Goal: Task Accomplishment & Management: Manage account settings

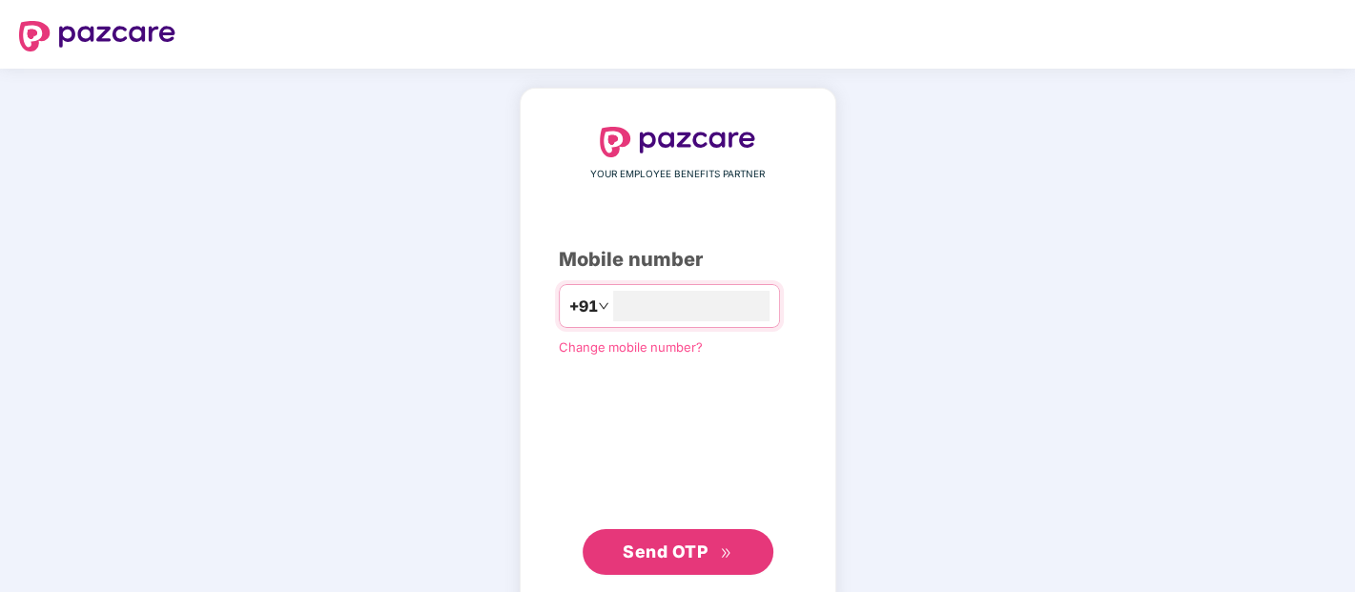
type input "**********"
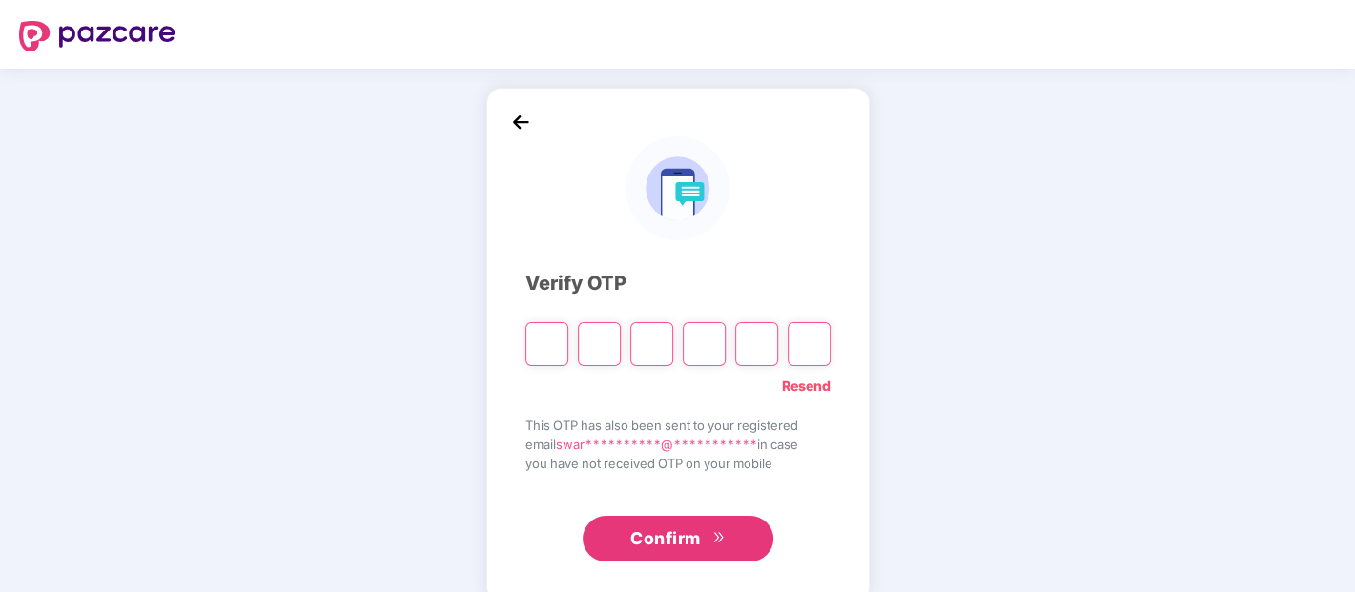
paste input "*"
type input "*"
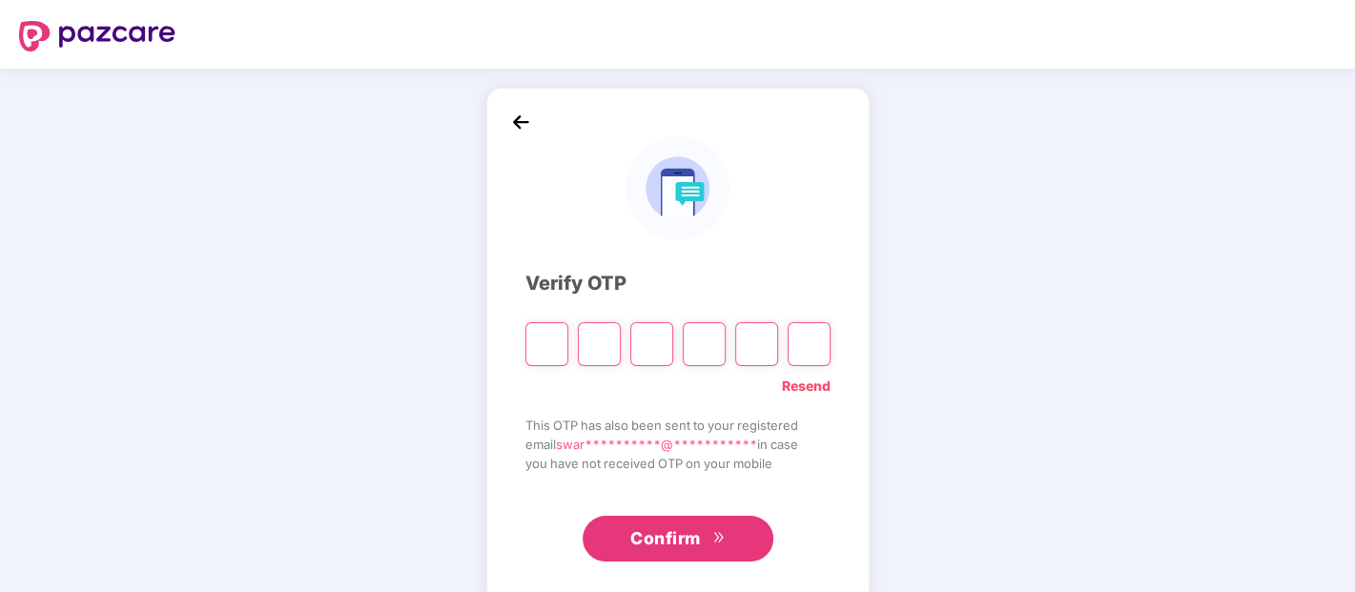
type input "*"
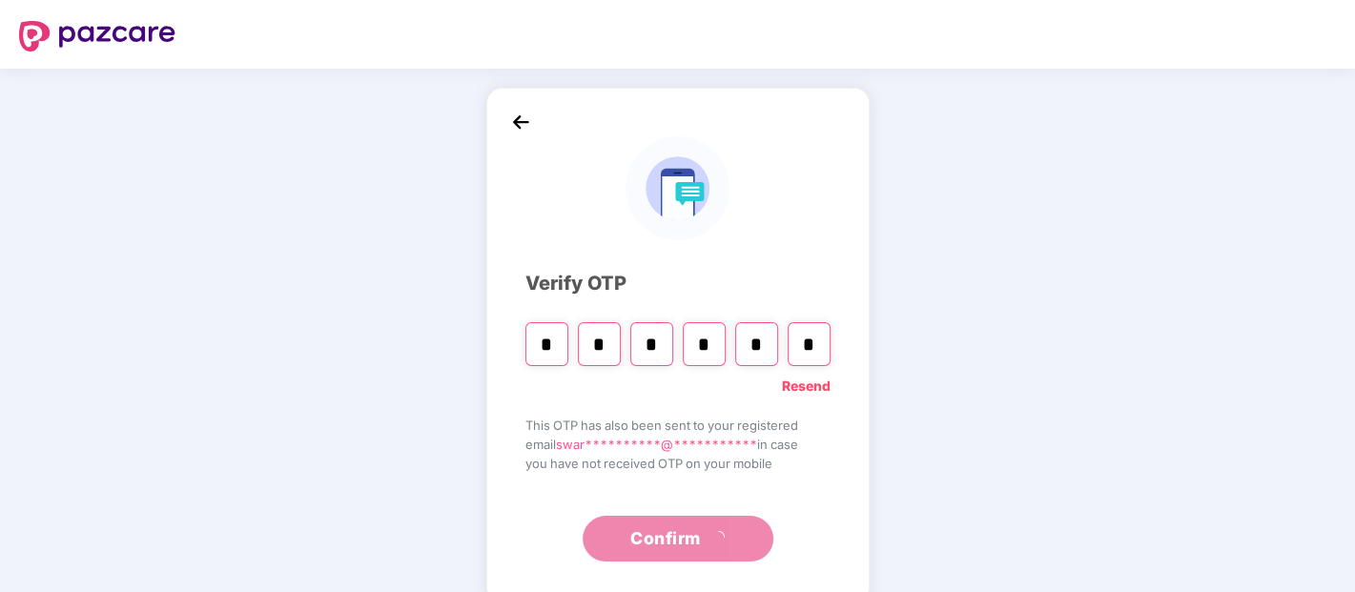
click at [454, 214] on div "**********" at bounding box center [677, 345] width 1355 height 553
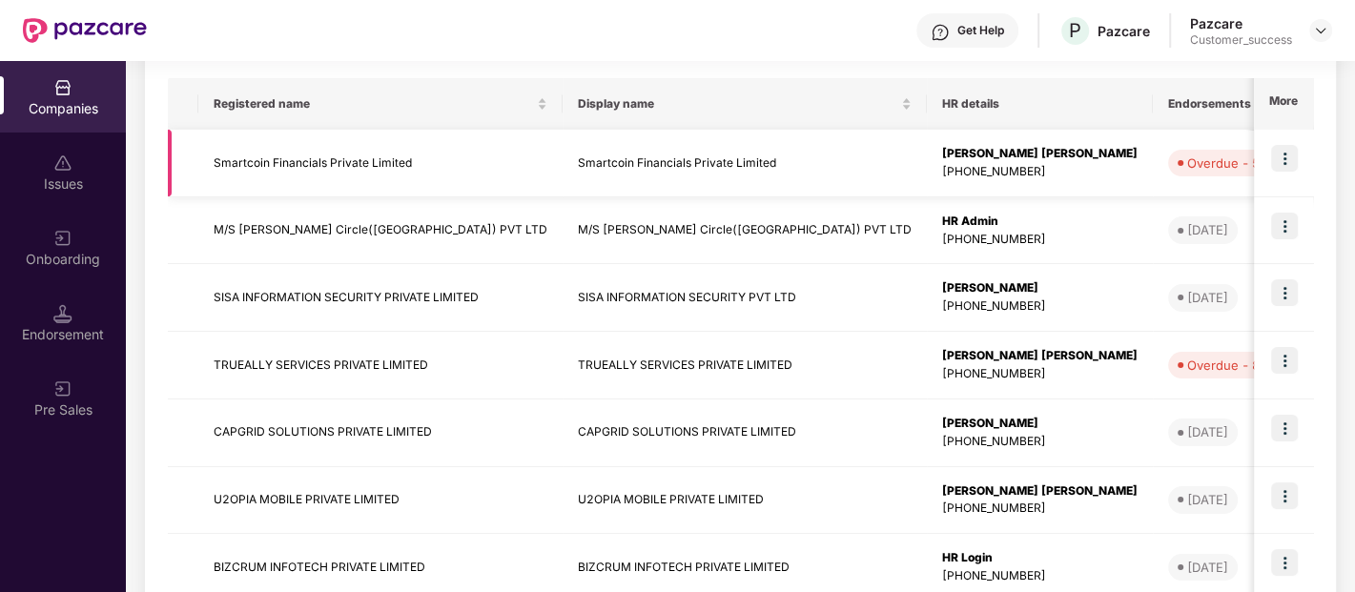
scroll to position [297, 0]
click at [1285, 296] on img at bounding box center [1284, 291] width 27 height 27
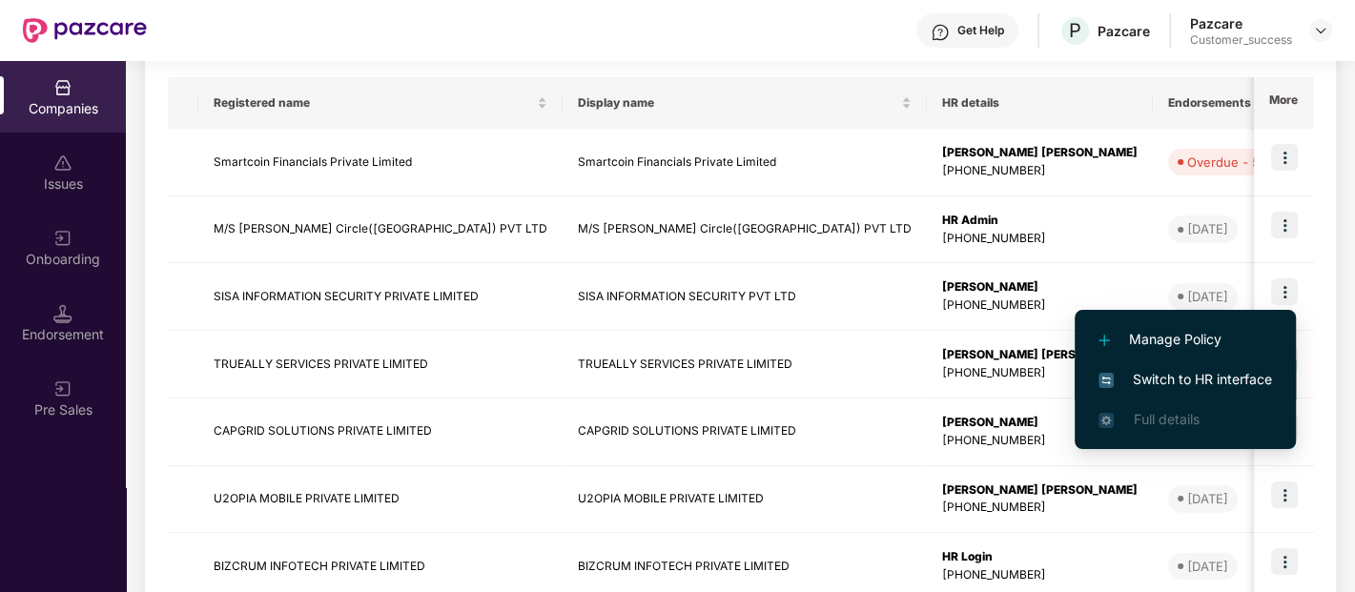
click at [1198, 371] on span "Switch to HR interface" at bounding box center [1185, 379] width 174 height 21
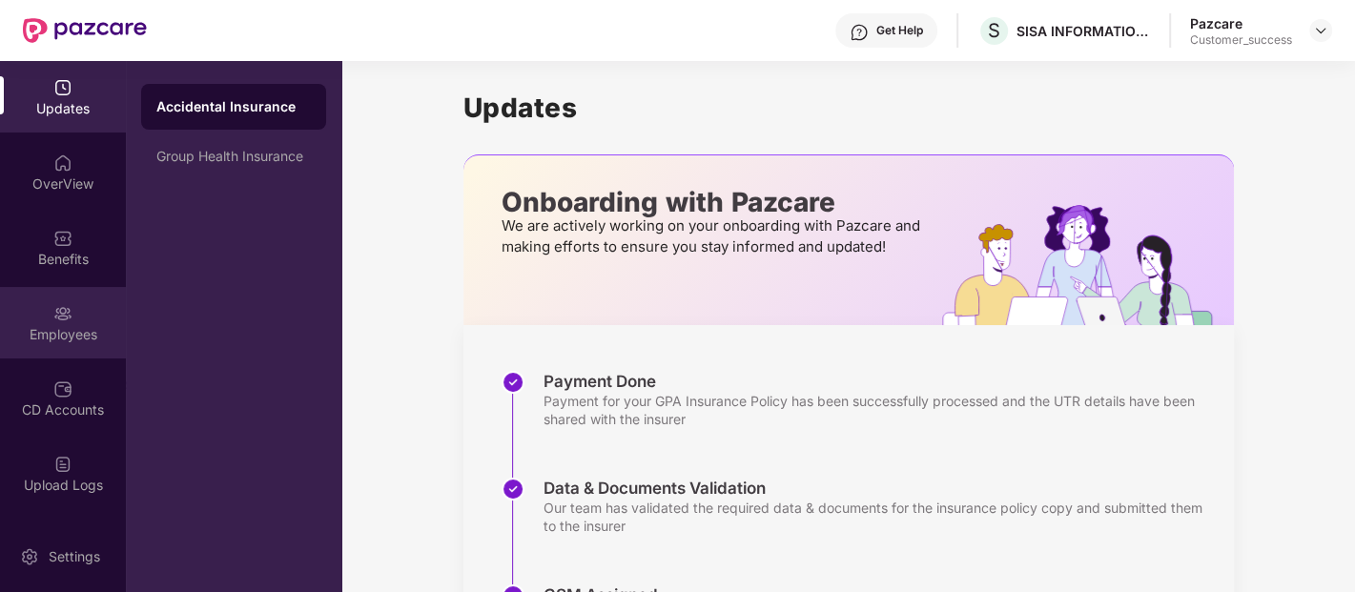
click at [73, 320] on div "Employees" at bounding box center [63, 323] width 126 height 72
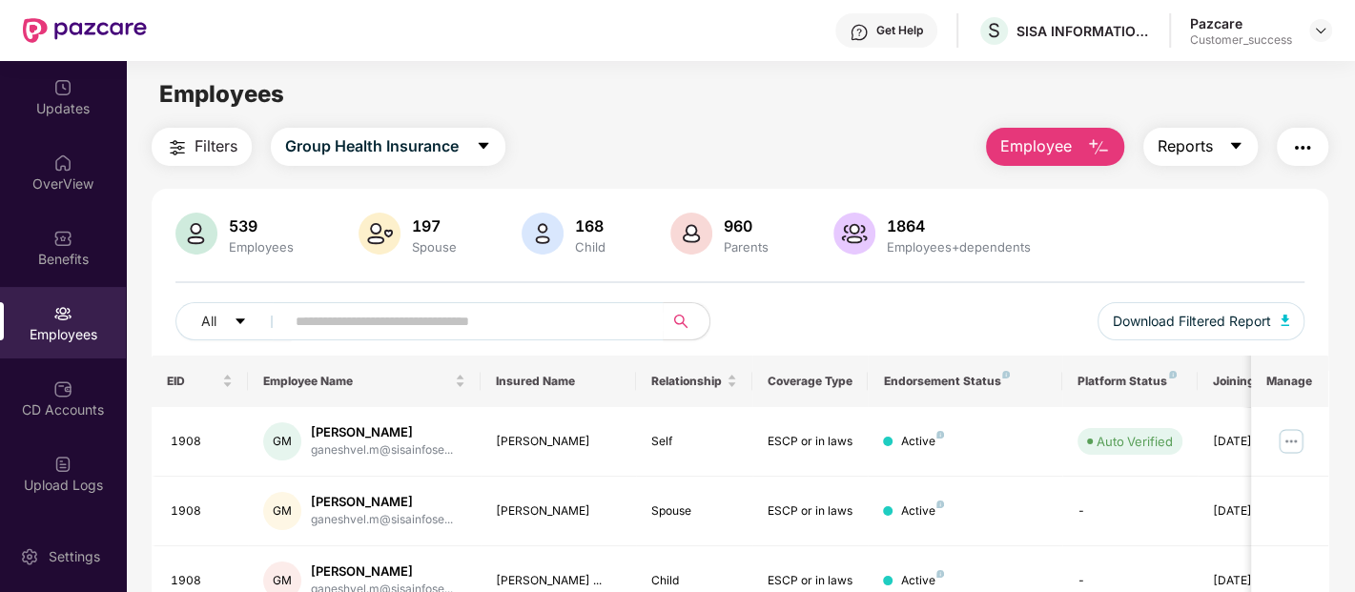
click at [1225, 144] on button "Reports" at bounding box center [1200, 147] width 114 height 38
click at [1286, 228] on div "539 Employees 197 Spouse 168 Child 960 Parents 1864 Employees+dependents" at bounding box center [739, 236] width 1129 height 46
click at [1212, 130] on button "Reports" at bounding box center [1200, 147] width 114 height 38
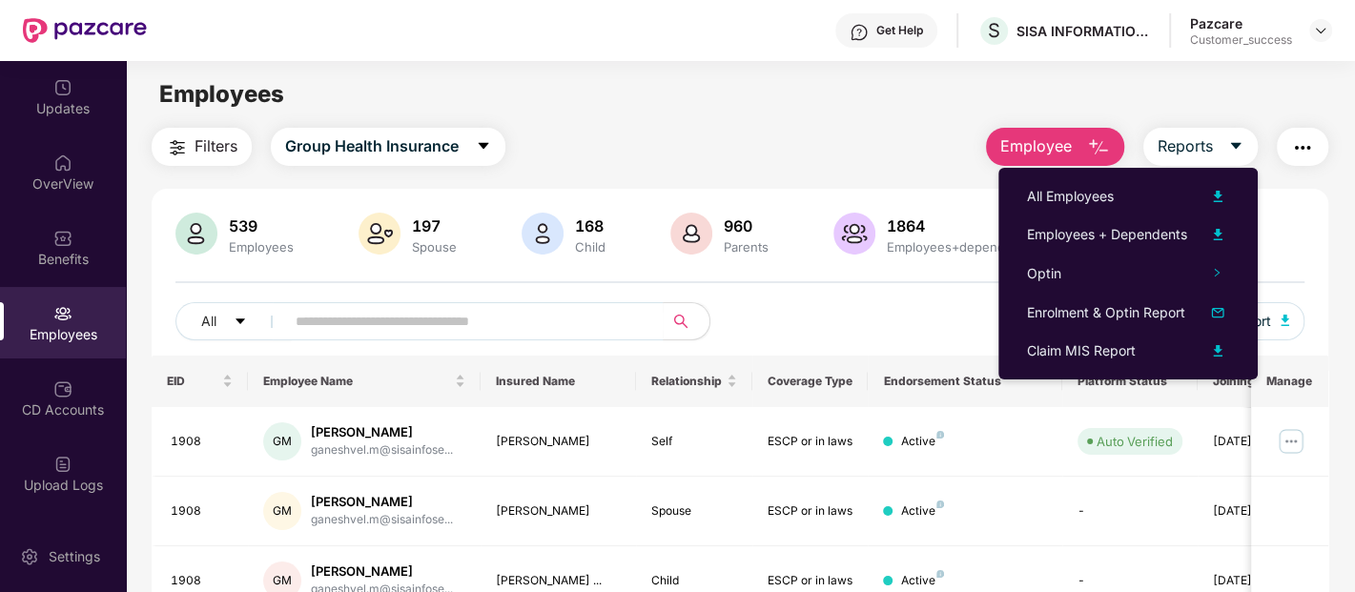
click at [215, 240] on img at bounding box center [196, 234] width 42 height 42
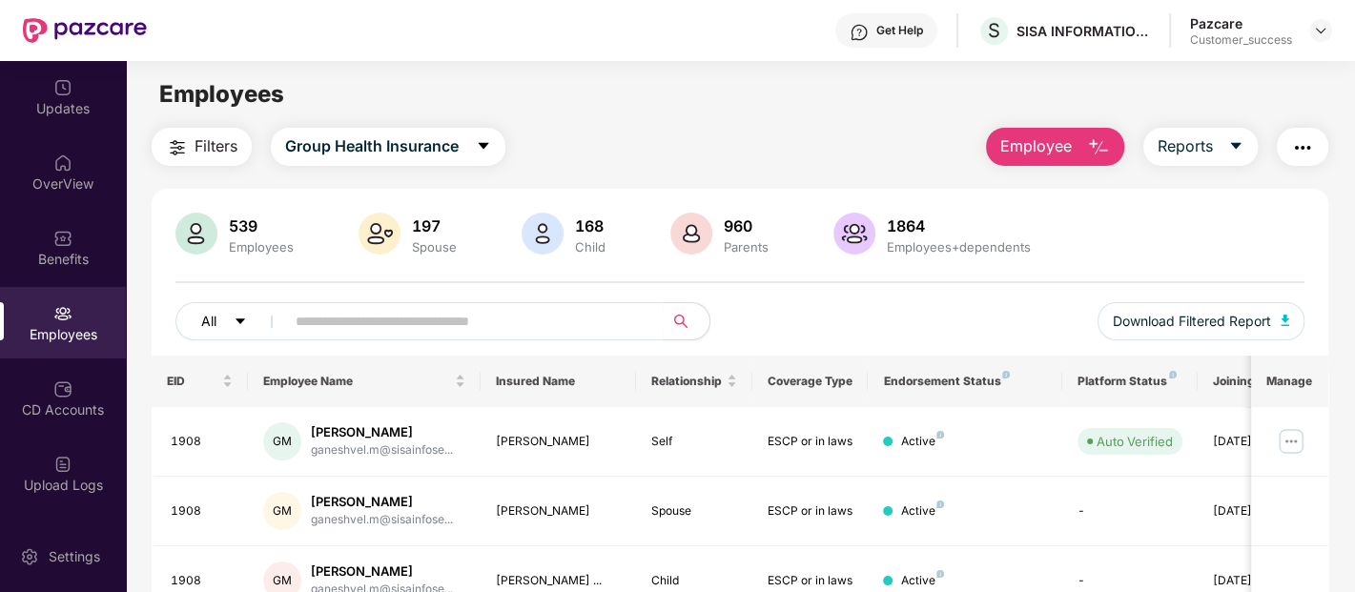
click at [236, 325] on icon "caret-down" at bounding box center [240, 321] width 13 height 13
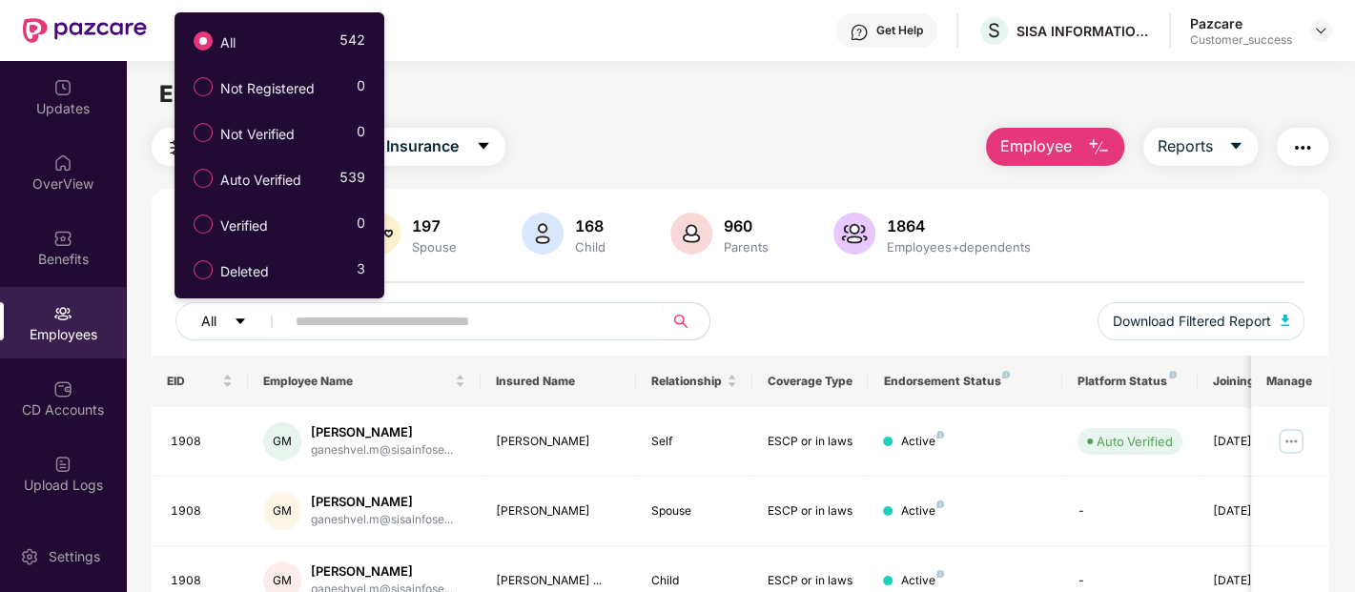
click at [236, 325] on icon "caret-down" at bounding box center [240, 321] width 13 height 13
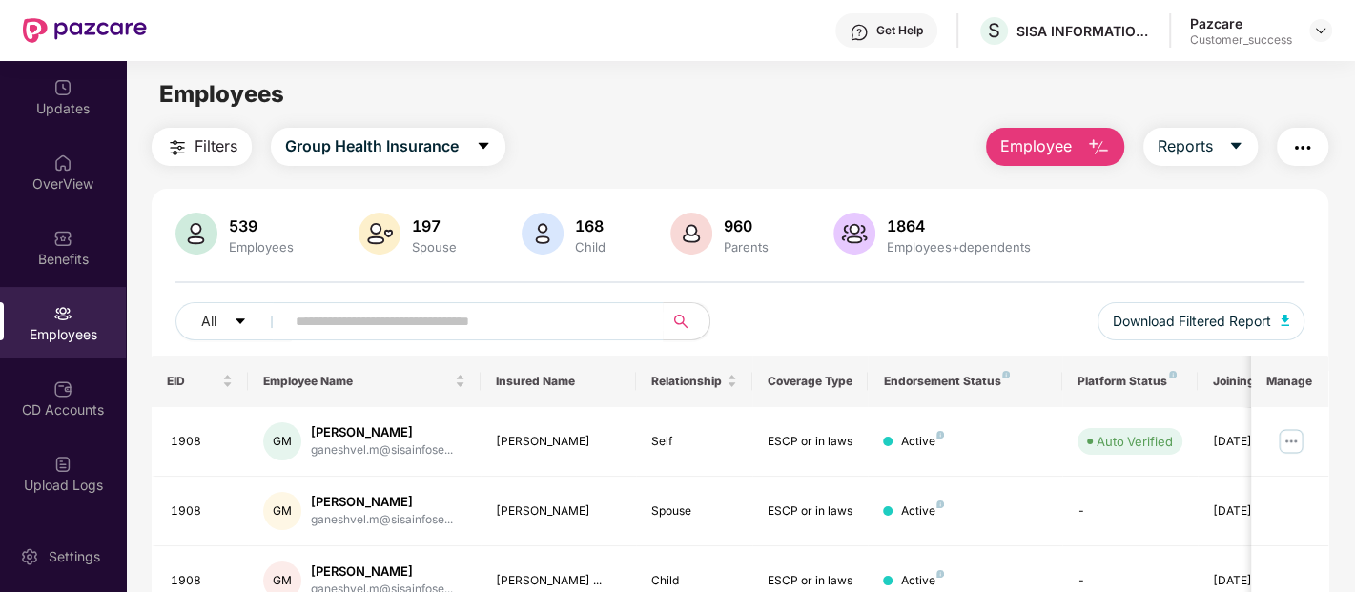
click at [204, 145] on span "Filters" at bounding box center [216, 146] width 43 height 24
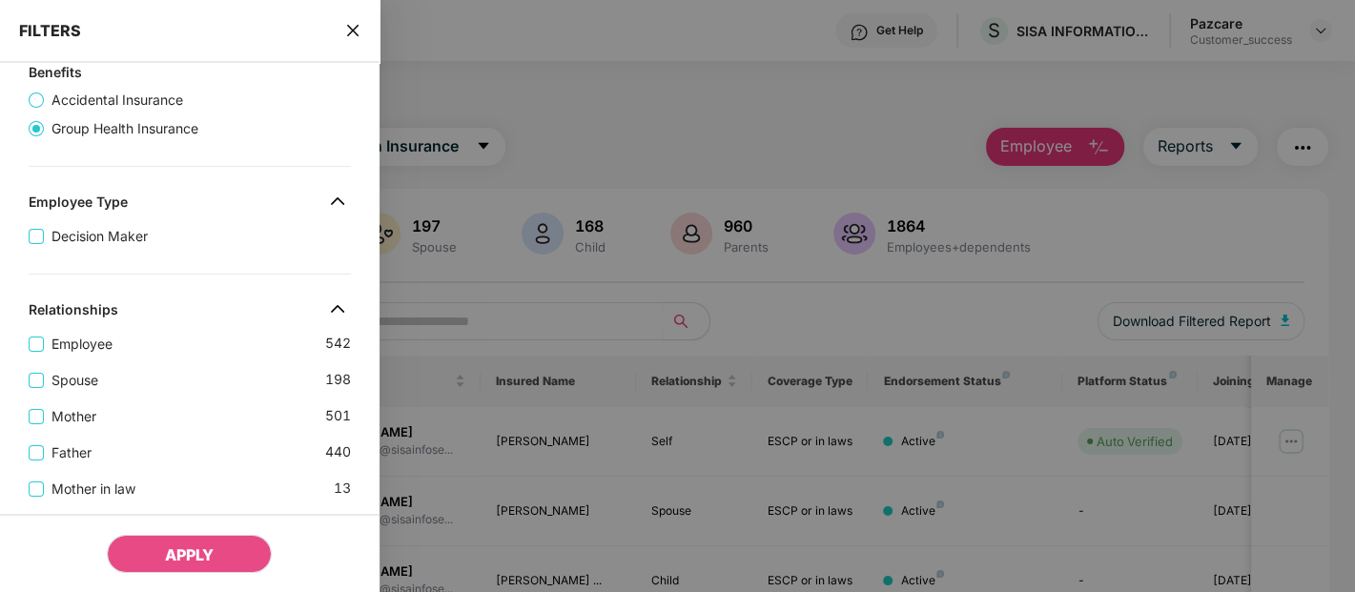
scroll to position [160, 0]
click at [42, 351] on label "Employee" at bounding box center [75, 344] width 92 height 21
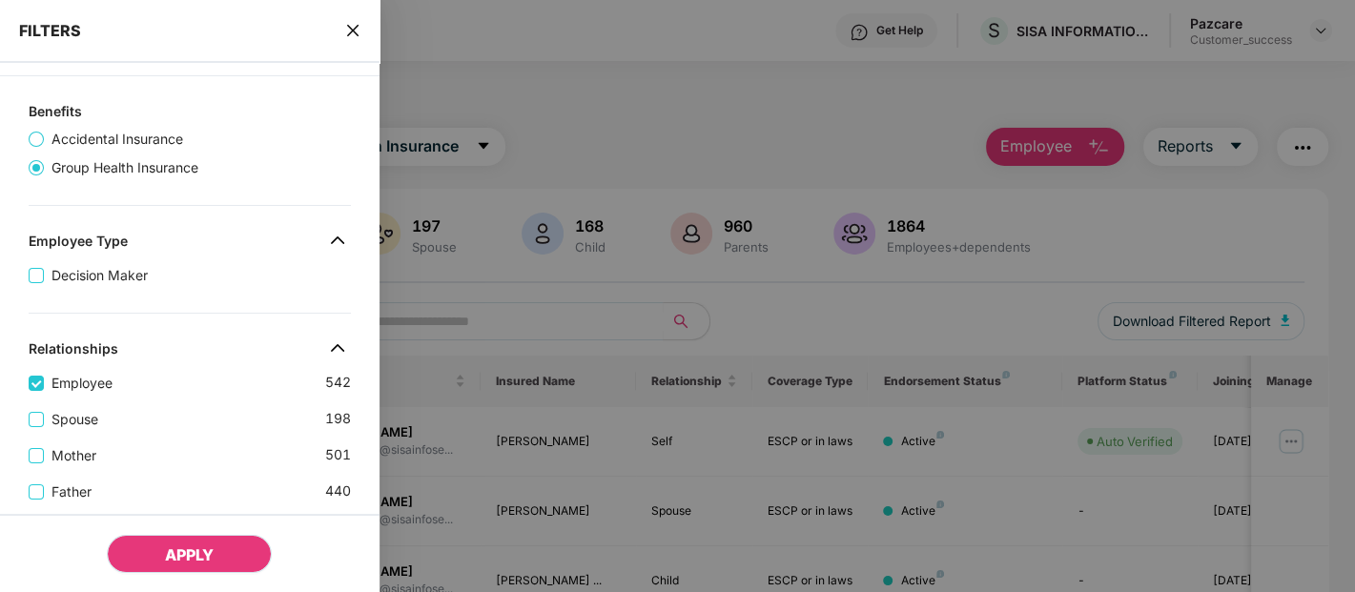
click at [206, 557] on span "APPLY" at bounding box center [189, 554] width 49 height 19
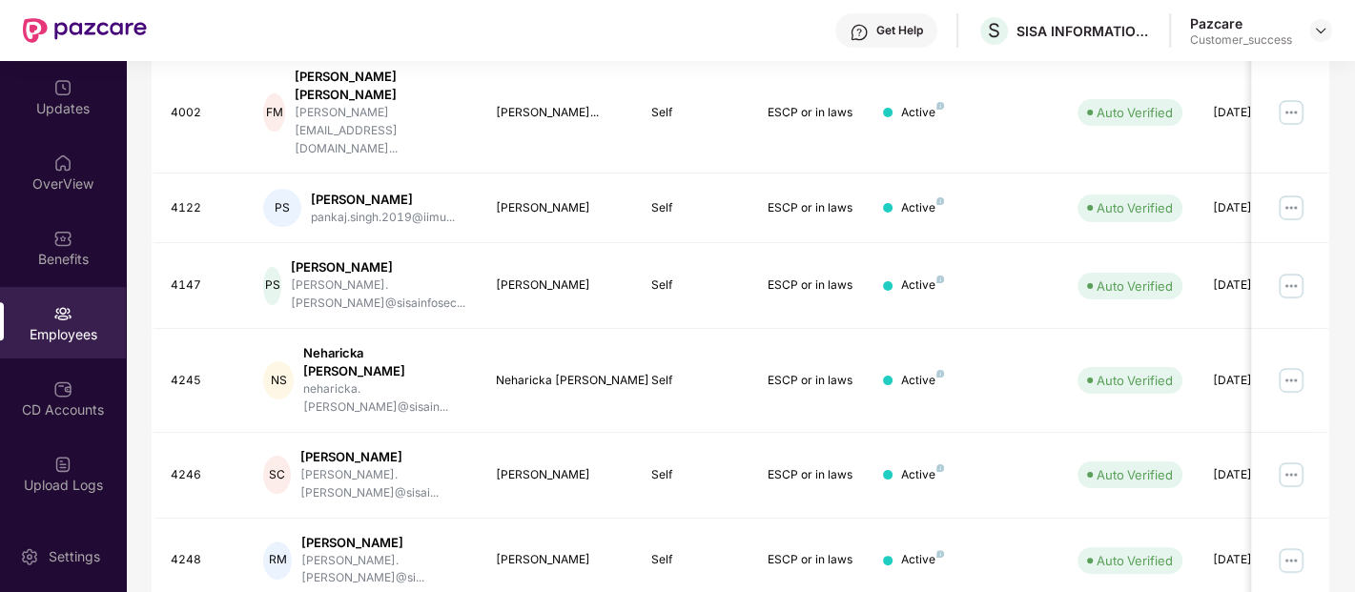
scroll to position [0, 0]
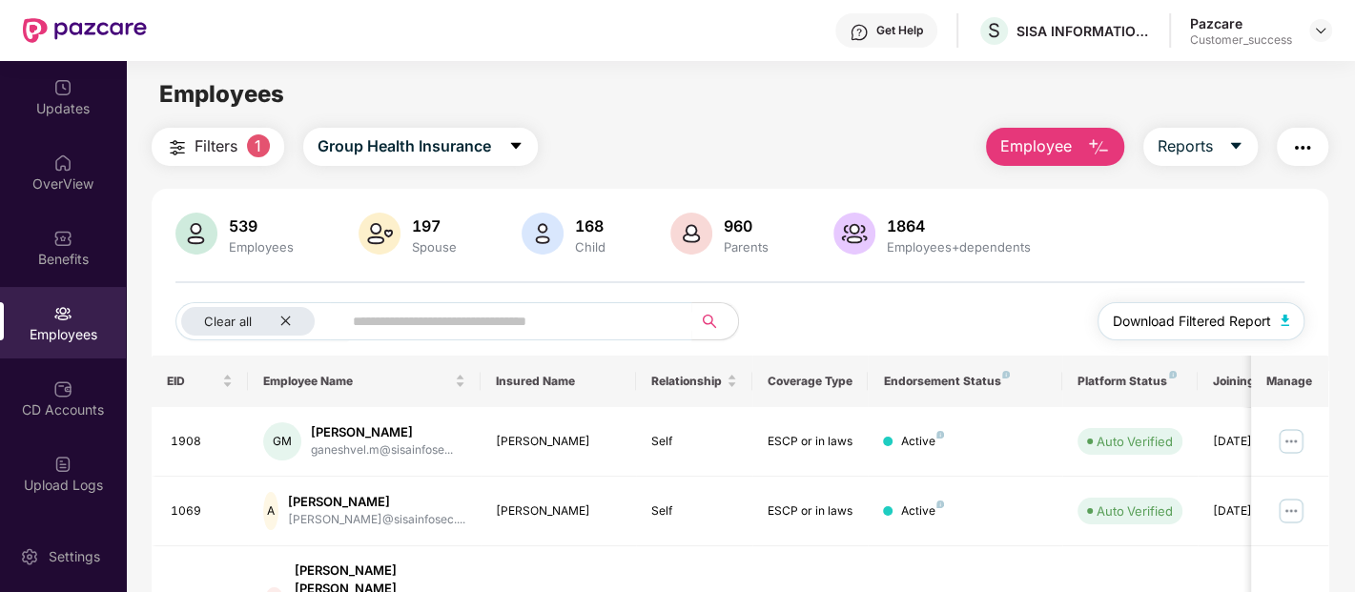
click at [1150, 328] on span "Download Filtered Report" at bounding box center [1192, 321] width 158 height 21
click at [258, 137] on span "1" at bounding box center [258, 145] width 23 height 23
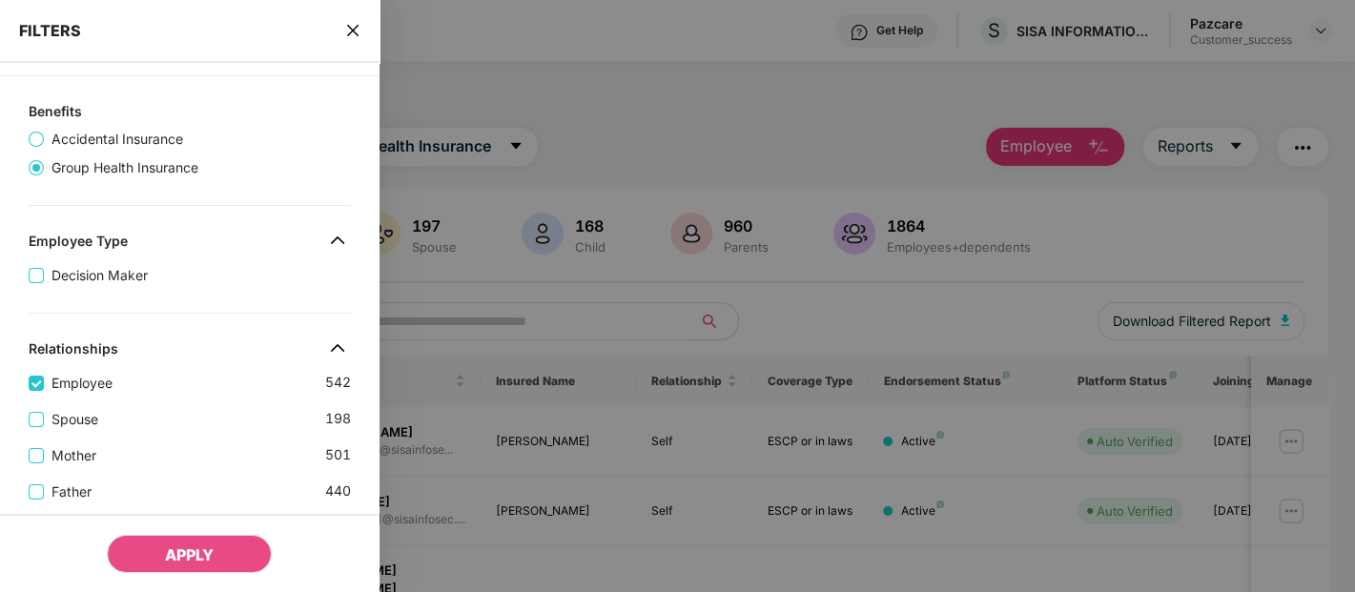
click at [736, 323] on div at bounding box center [677, 296] width 1355 height 592
click at [502, 320] on div at bounding box center [677, 296] width 1355 height 592
click at [350, 31] on icon "close" at bounding box center [352, 30] width 15 height 15
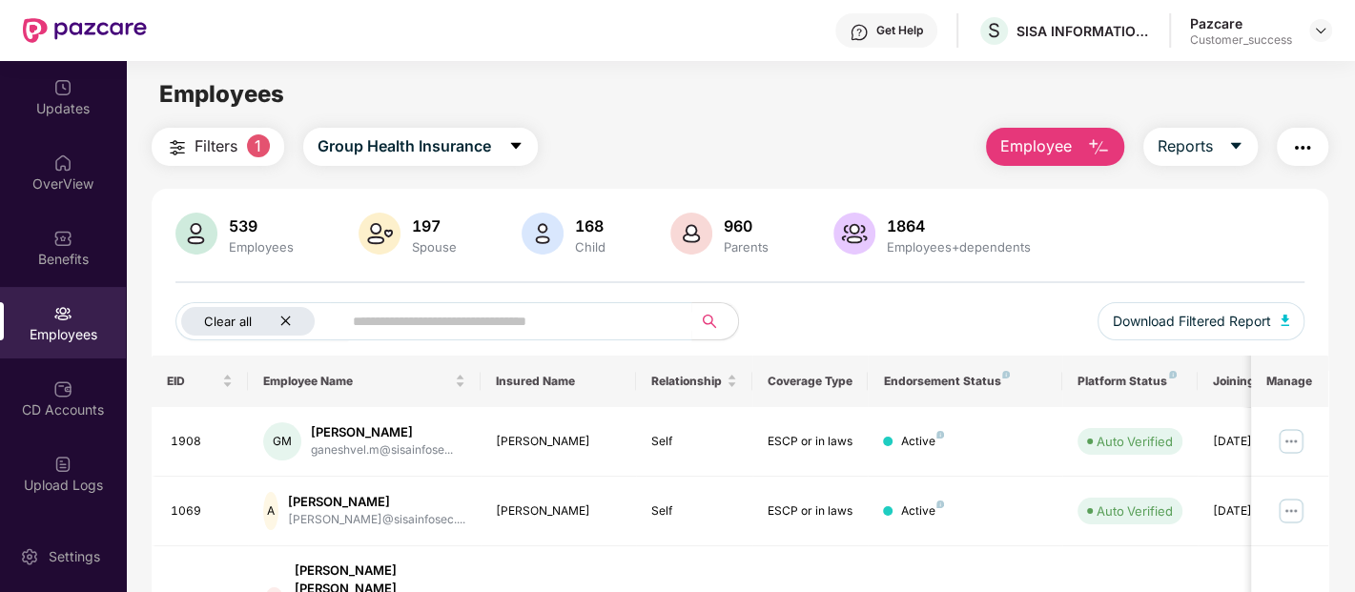
click at [283, 316] on icon "close" at bounding box center [285, 321] width 12 height 12
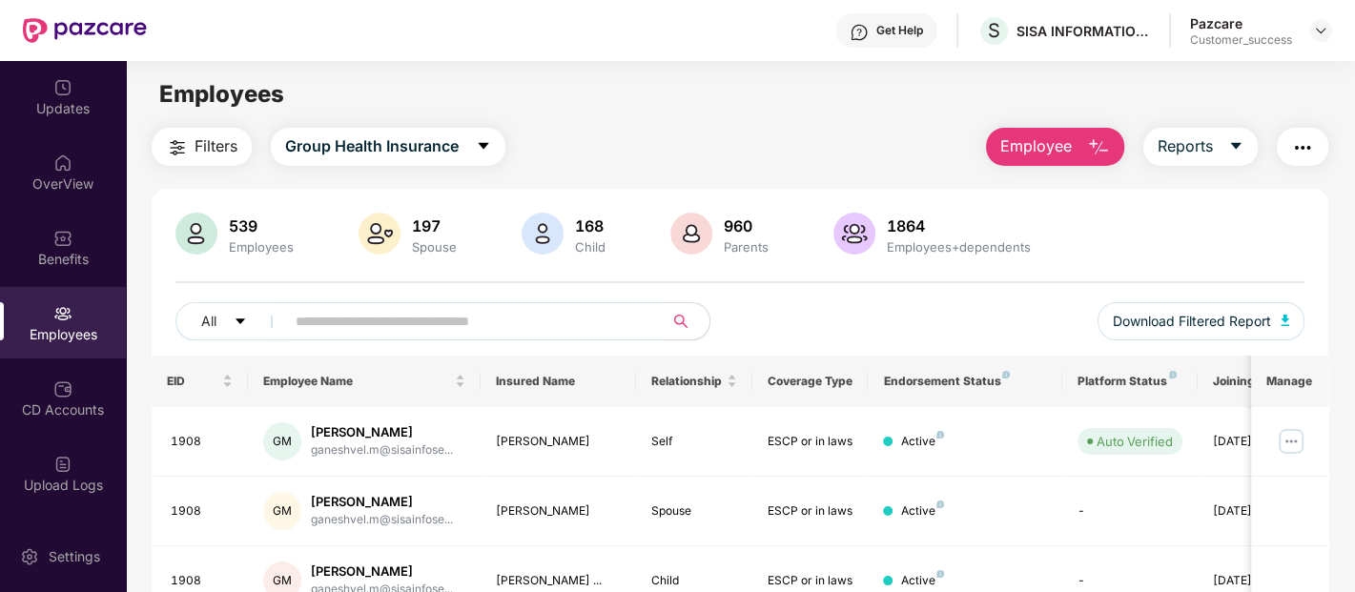
click at [300, 314] on input "text" at bounding box center [467, 321] width 342 height 29
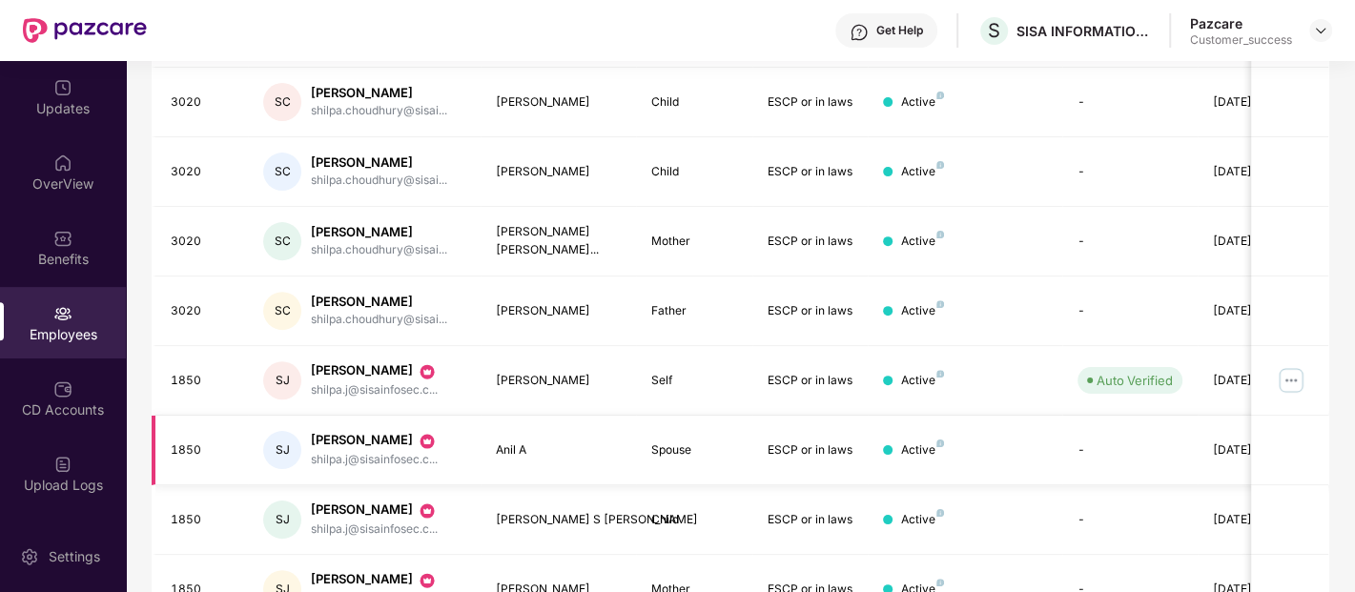
scroll to position [575, 0]
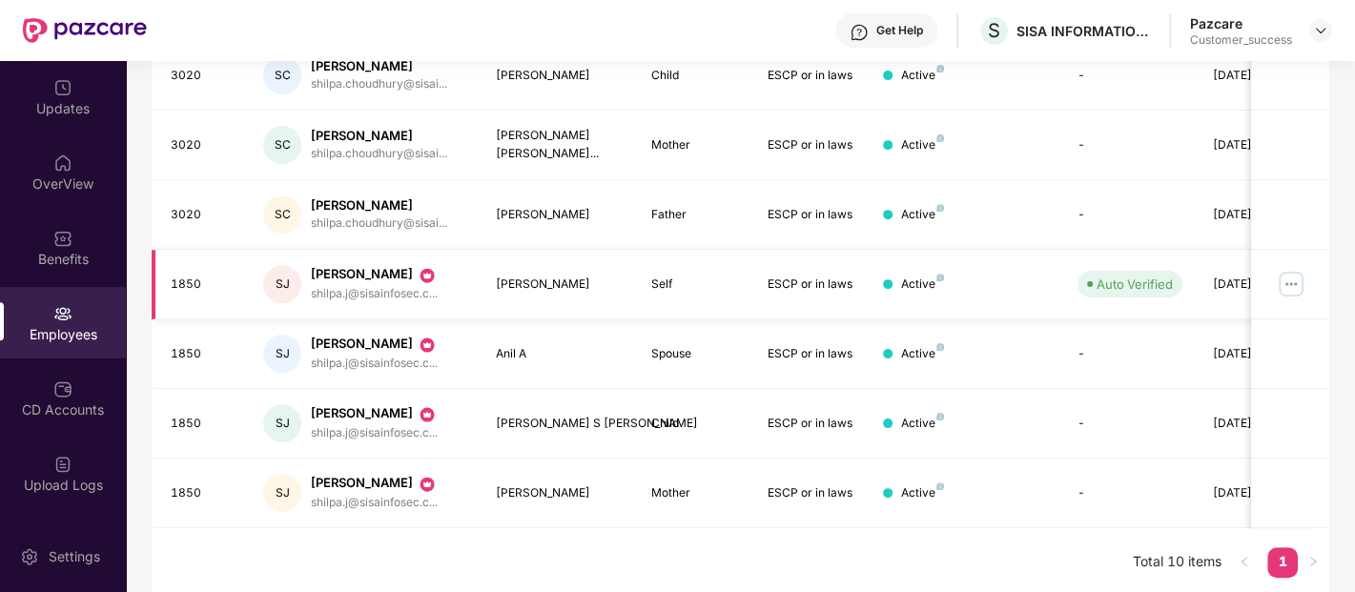
type input "******"
click at [1290, 280] on img at bounding box center [1291, 284] width 31 height 31
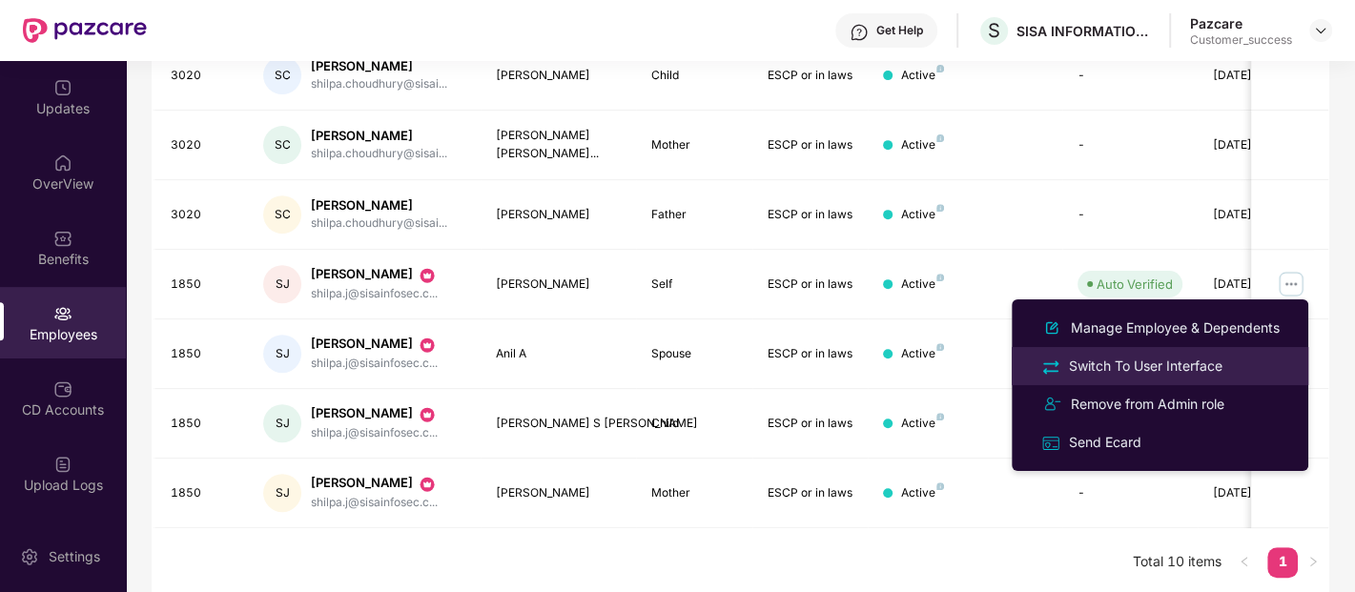
click at [1179, 363] on div "Switch To User Interface" at bounding box center [1145, 366] width 161 height 21
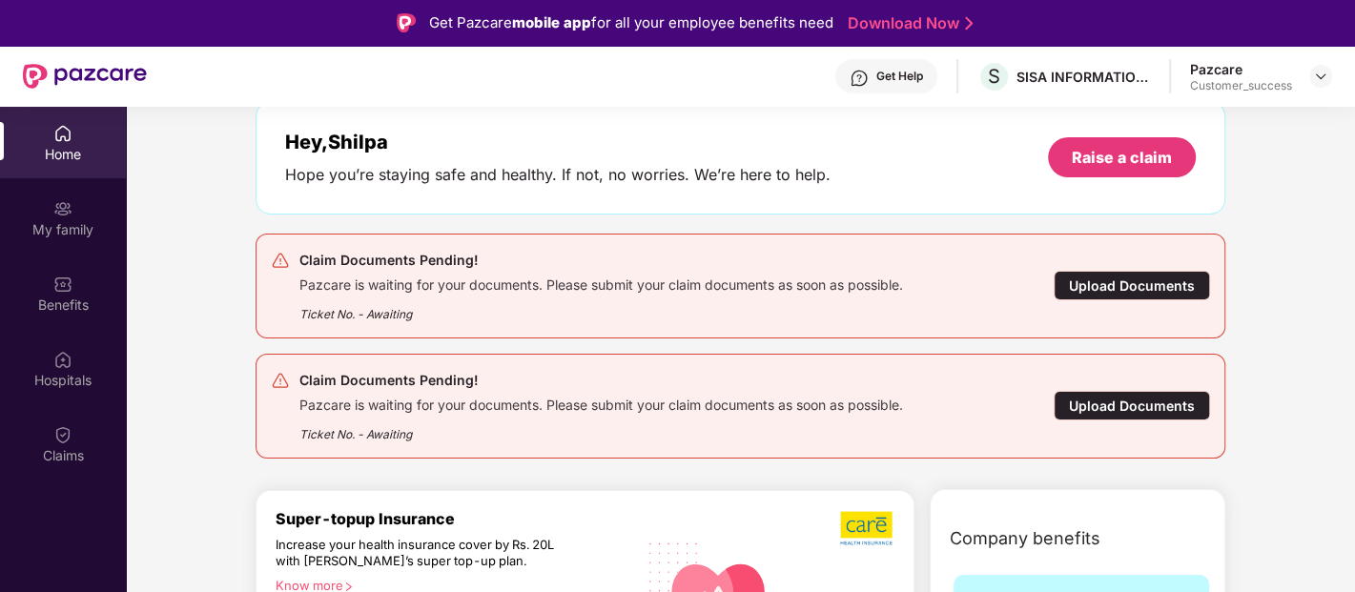
scroll to position [97, 0]
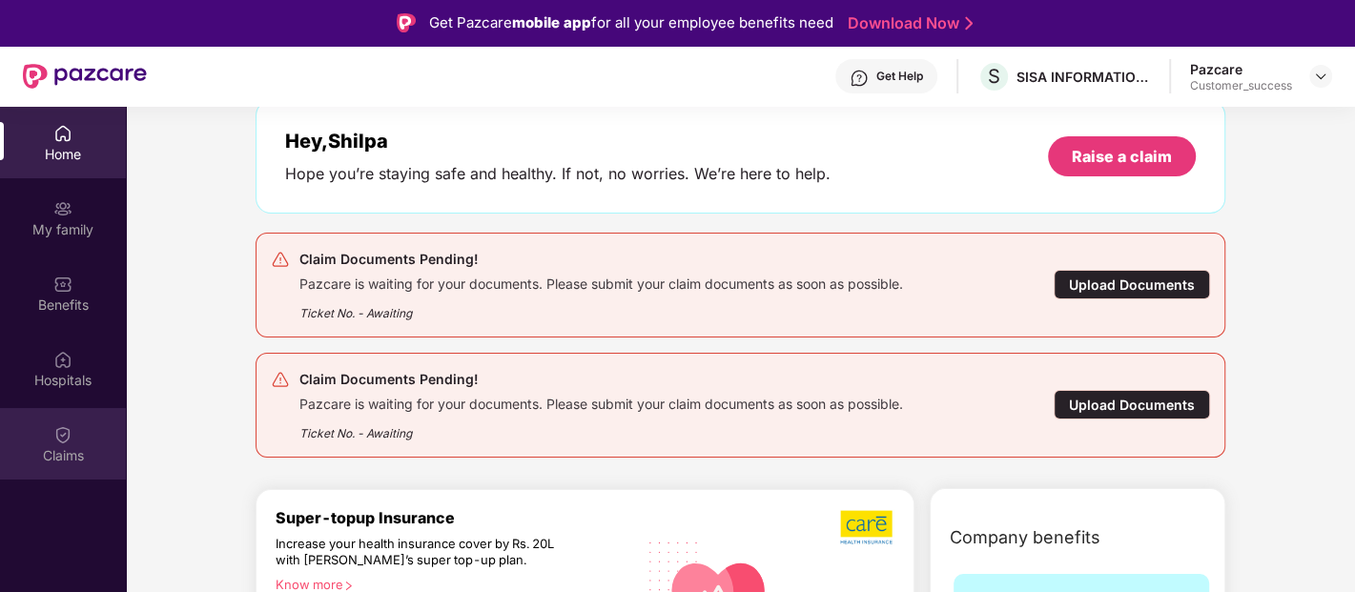
click at [71, 426] on img at bounding box center [62, 434] width 19 height 19
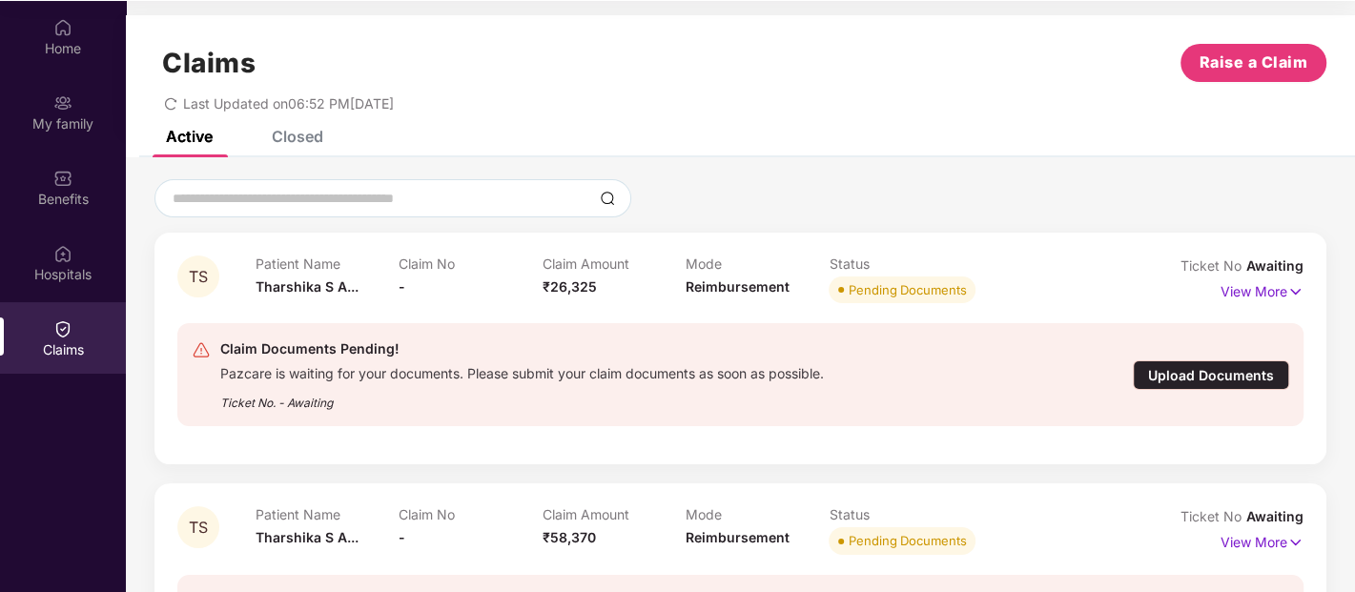
scroll to position [2, 0]
click at [1263, 287] on p "View More" at bounding box center [1261, 289] width 83 height 26
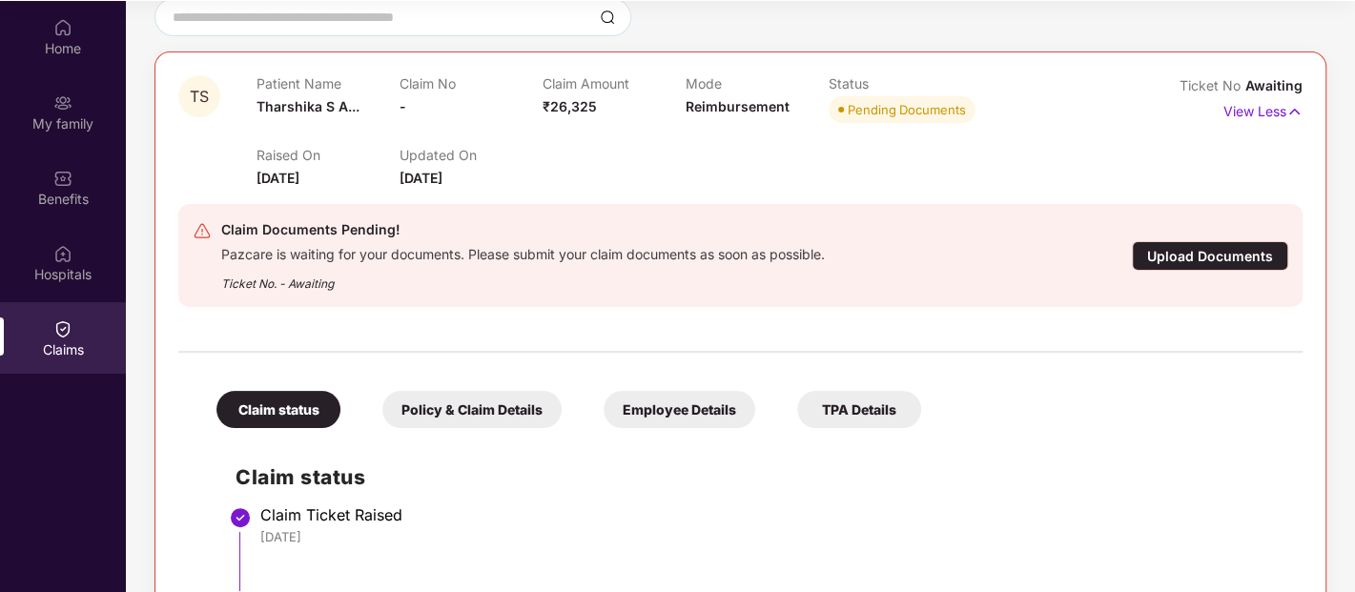
scroll to position [526, 0]
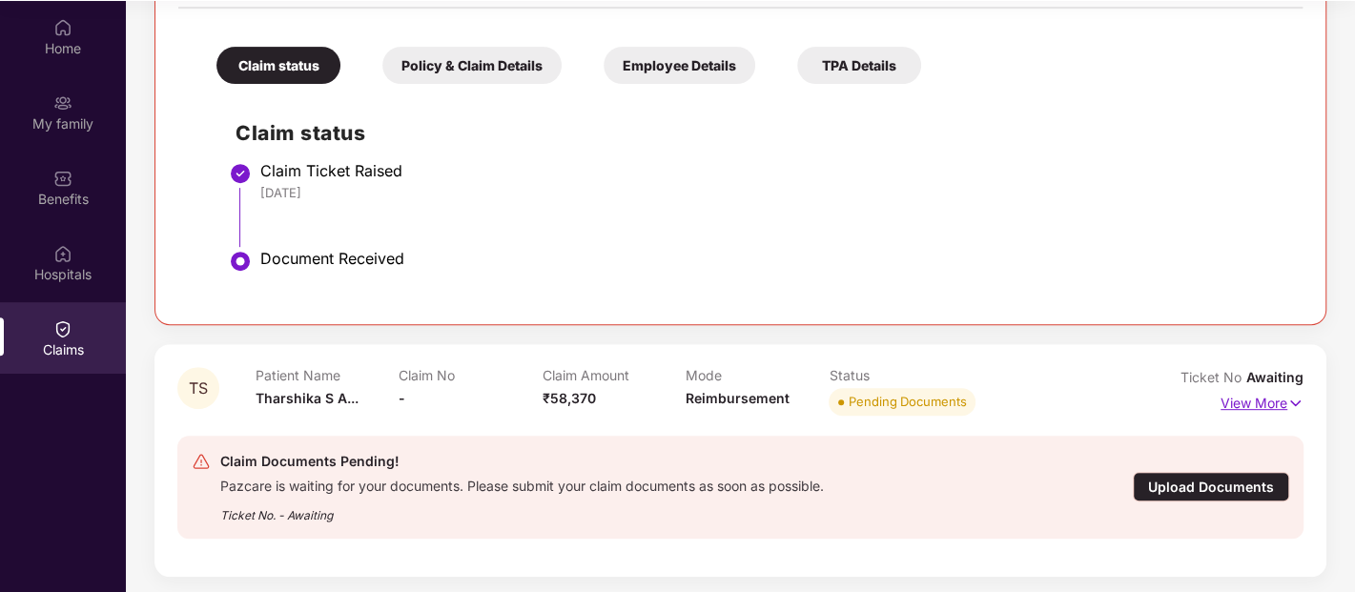
click at [1231, 391] on p "View More" at bounding box center [1261, 401] width 83 height 26
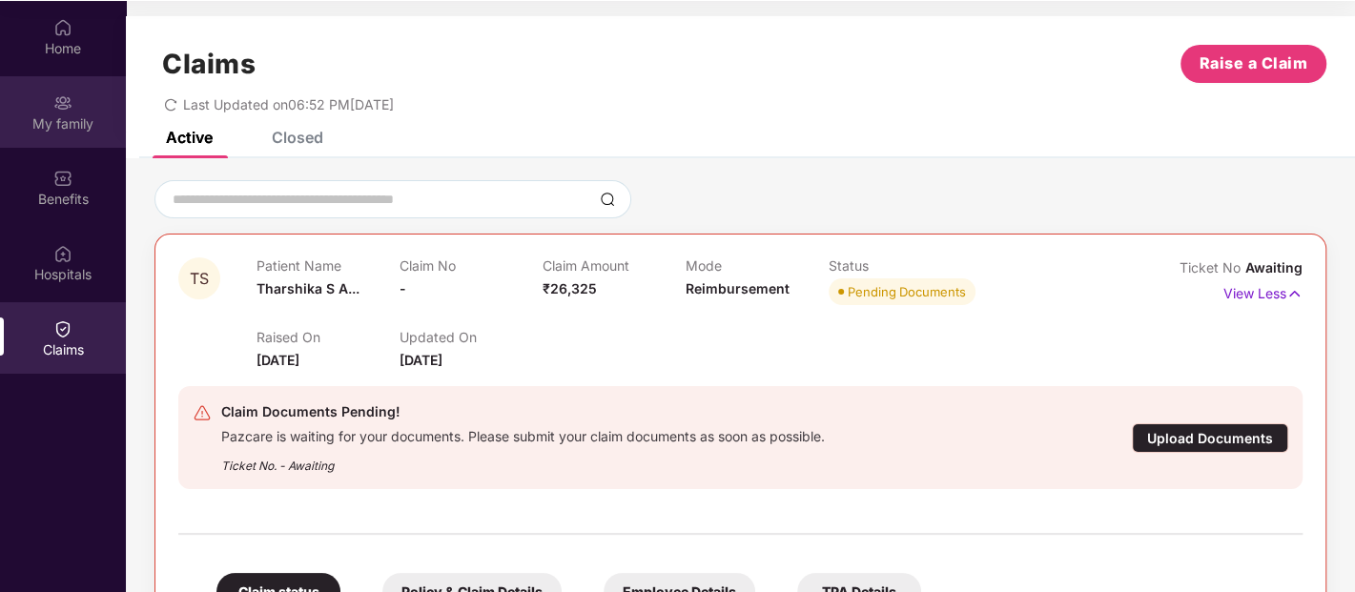
scroll to position [0, 0]
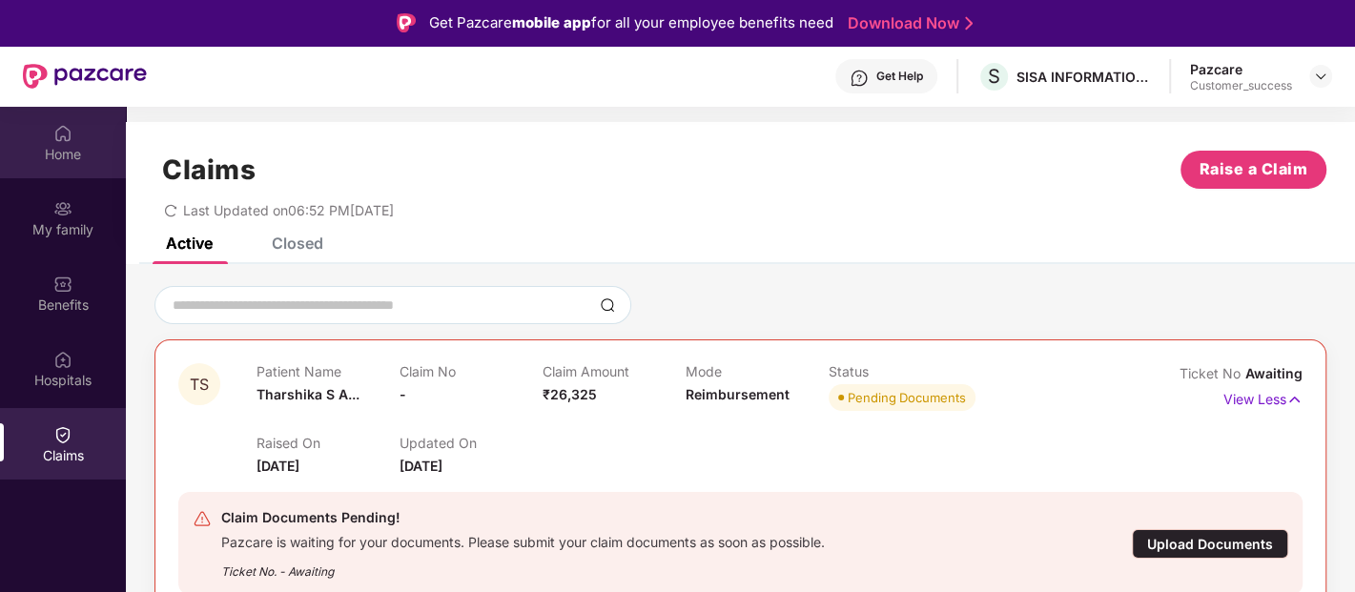
click at [71, 124] on img at bounding box center [62, 133] width 19 height 19
